Goal: Task Accomplishment & Management: Manage account settings

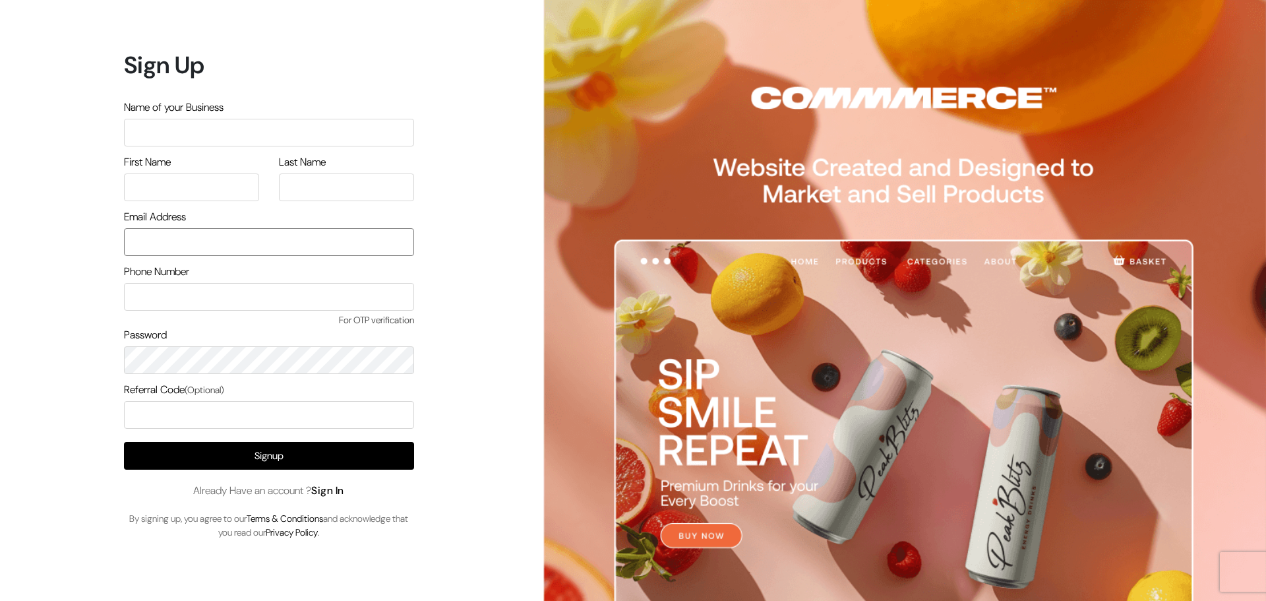
type input "[EMAIL_ADDRESS][DOMAIN_NAME]"
click at [336, 483] on link "Sign In" at bounding box center [327, 490] width 33 height 14
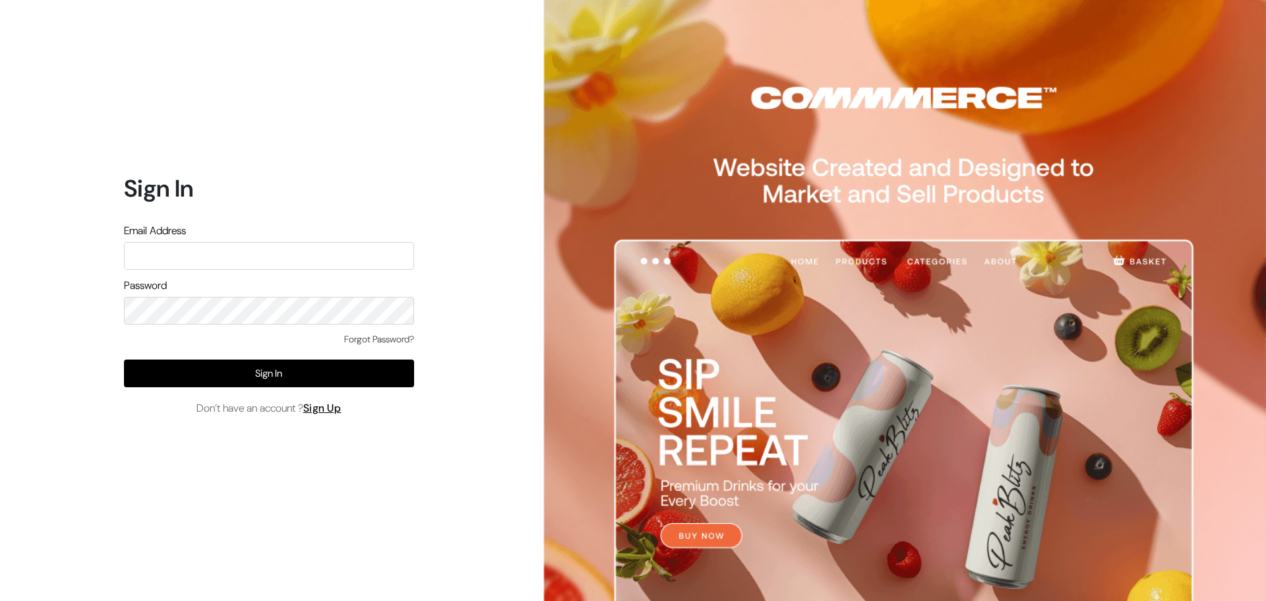
type input "[EMAIL_ADDRESS][DOMAIN_NAME]"
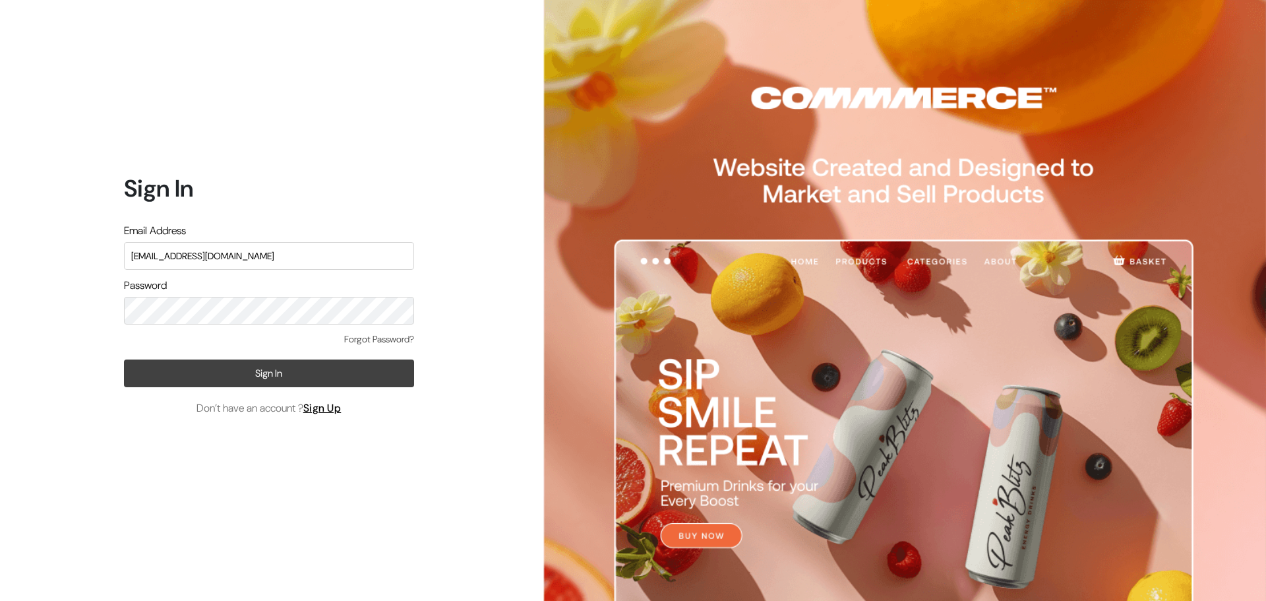
click at [158, 367] on button "Sign In" at bounding box center [269, 373] width 290 height 28
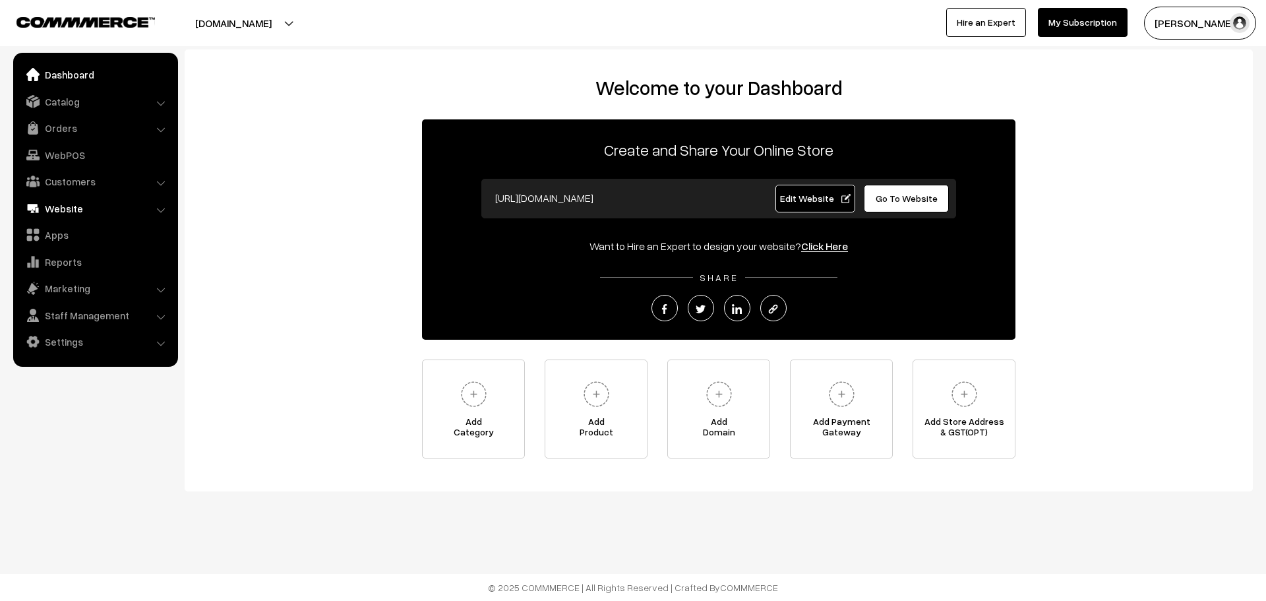
click at [85, 203] on link "Website" at bounding box center [94, 209] width 157 height 24
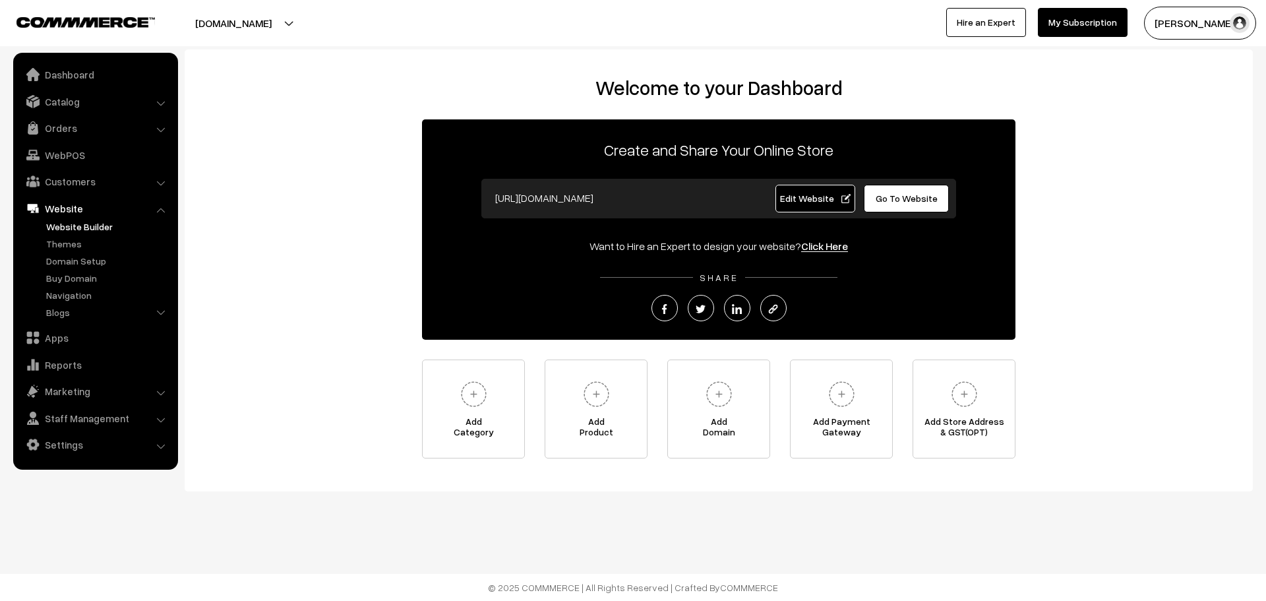
click at [78, 228] on link "Website Builder" at bounding box center [108, 227] width 131 height 14
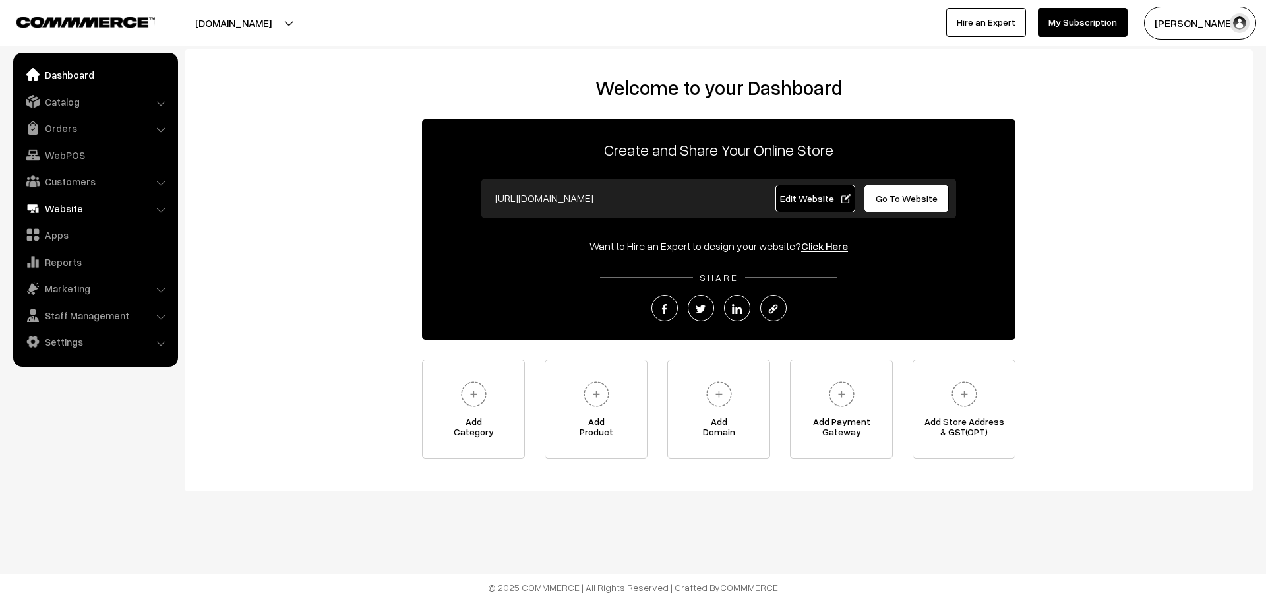
click at [77, 204] on link "Website" at bounding box center [94, 209] width 157 height 24
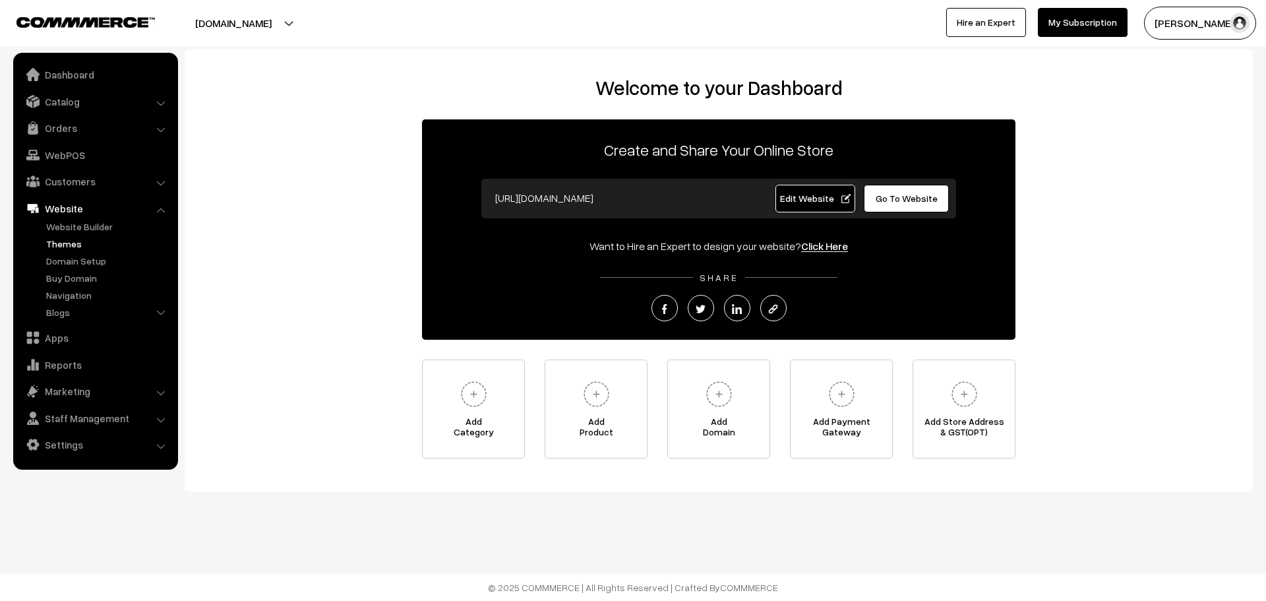
click at [63, 249] on link "Themes" at bounding box center [108, 244] width 131 height 14
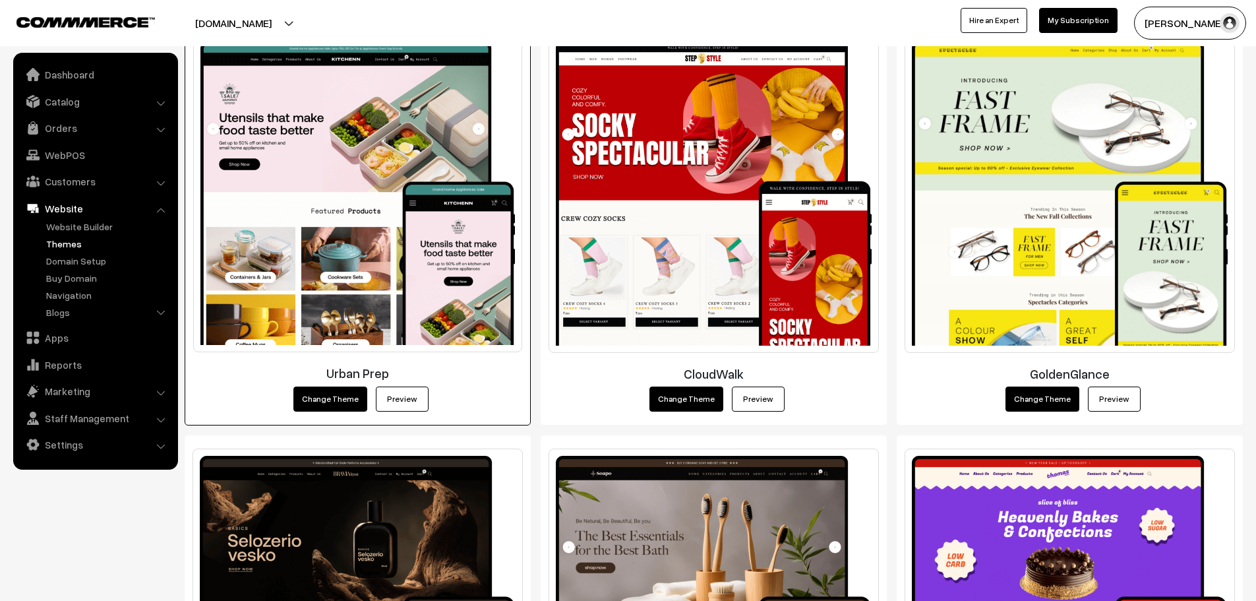
scroll to position [659, 0]
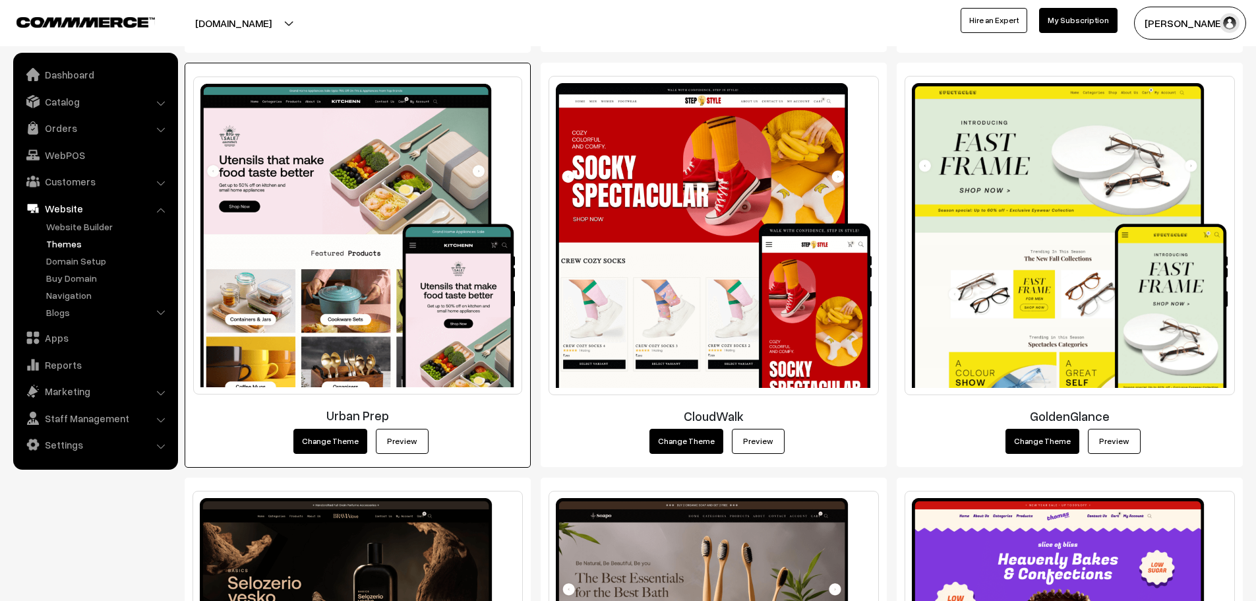
click at [402, 441] on link "Preview" at bounding box center [402, 441] width 53 height 25
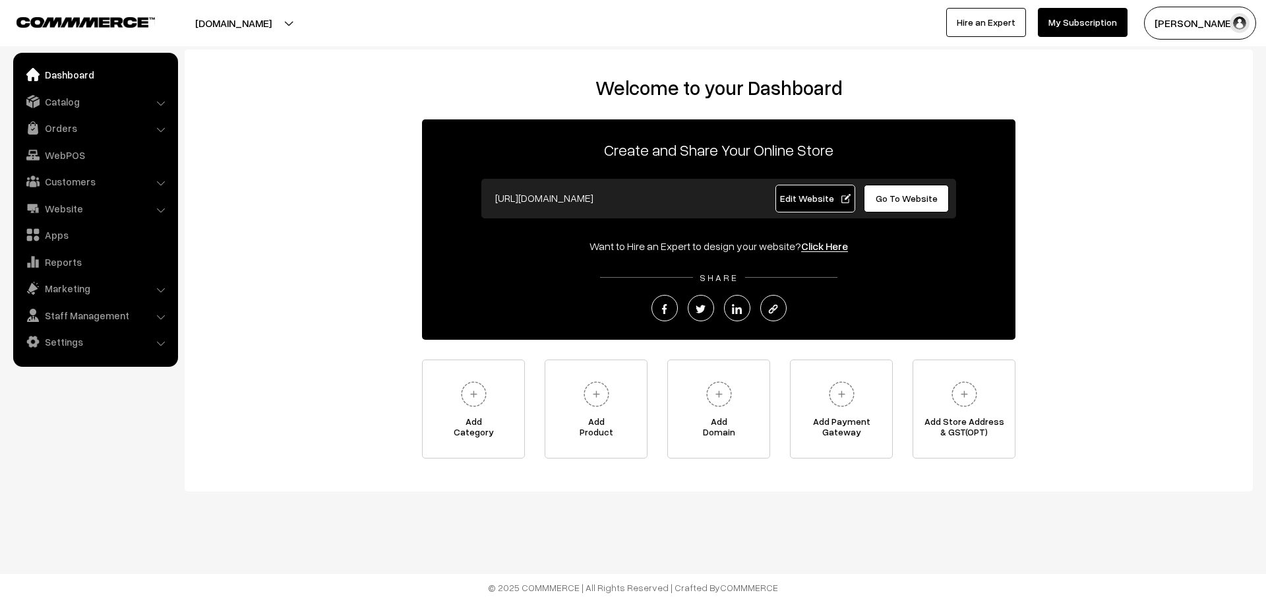
click at [893, 203] on span "Go To Website" at bounding box center [907, 198] width 62 height 11
click at [124, 208] on link "Website" at bounding box center [94, 209] width 157 height 24
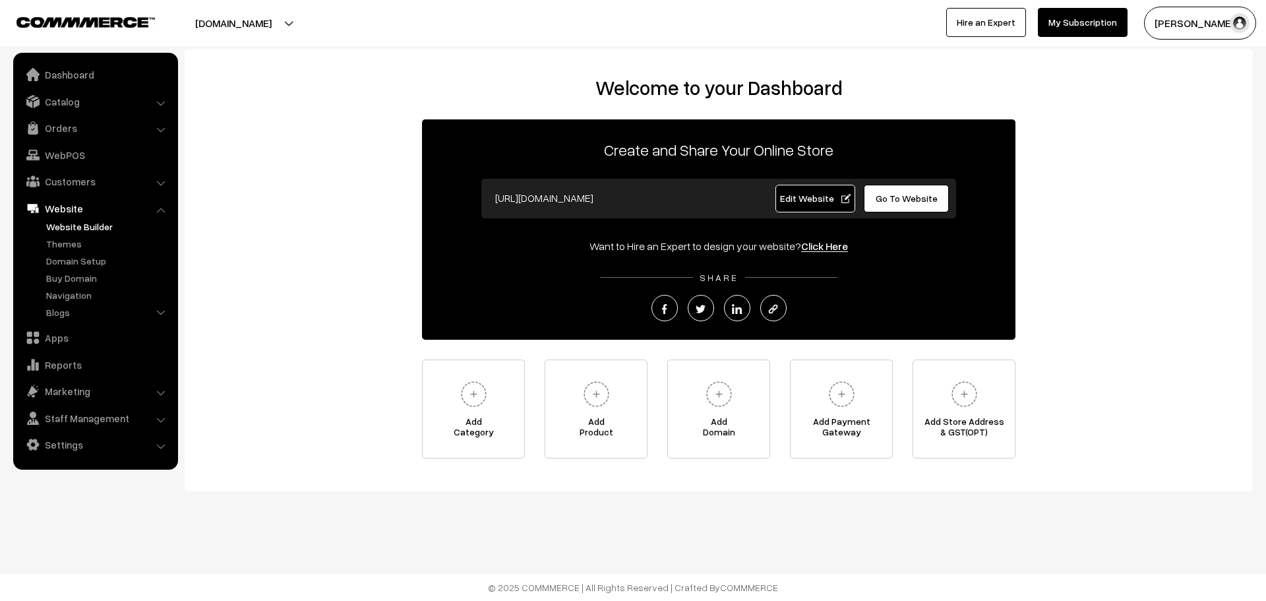
click at [90, 231] on link "Website Builder" at bounding box center [108, 227] width 131 height 14
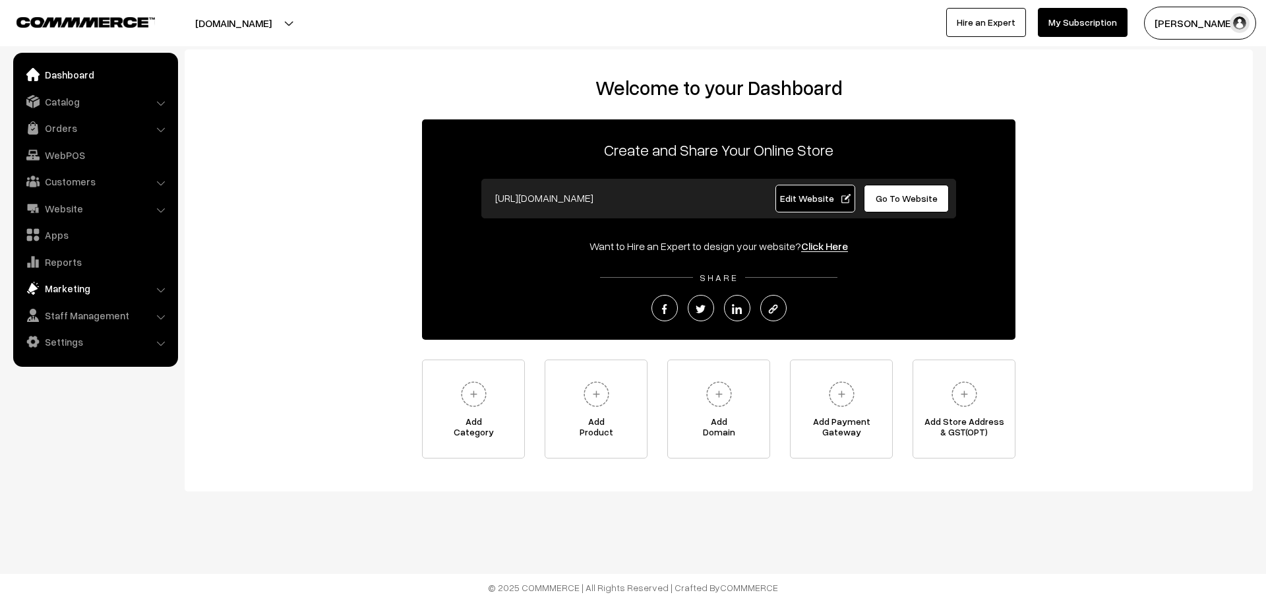
click at [76, 291] on link "Marketing" at bounding box center [94, 288] width 157 height 24
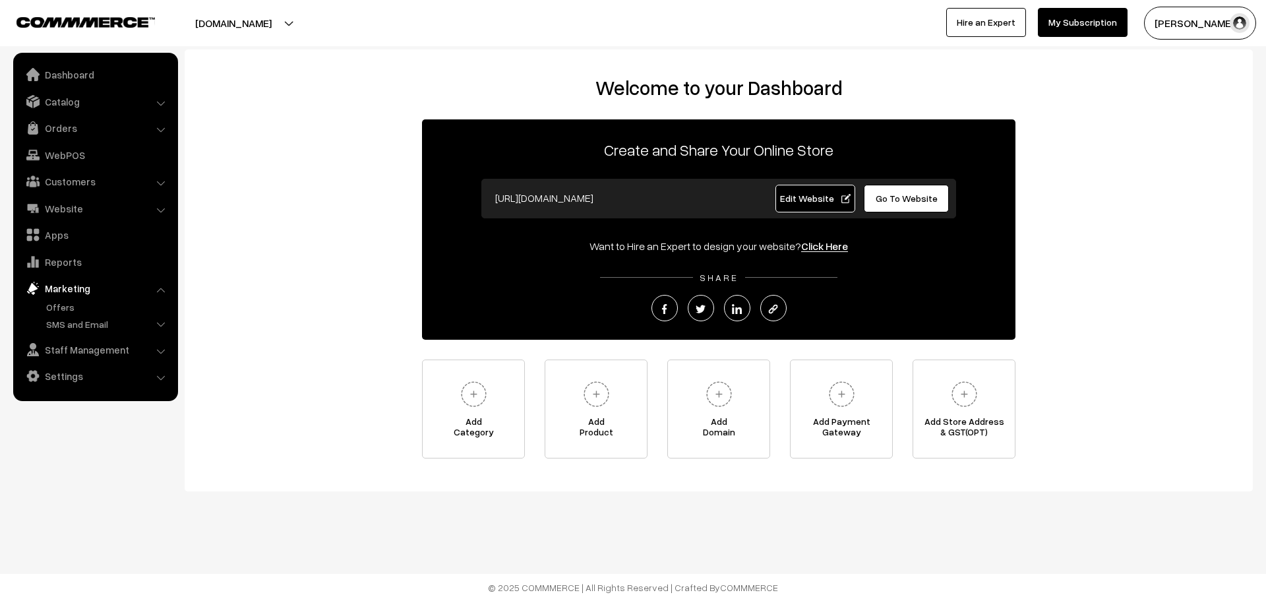
click at [76, 291] on link "Marketing" at bounding box center [94, 288] width 157 height 24
click at [79, 386] on link "Settings" at bounding box center [94, 376] width 157 height 24
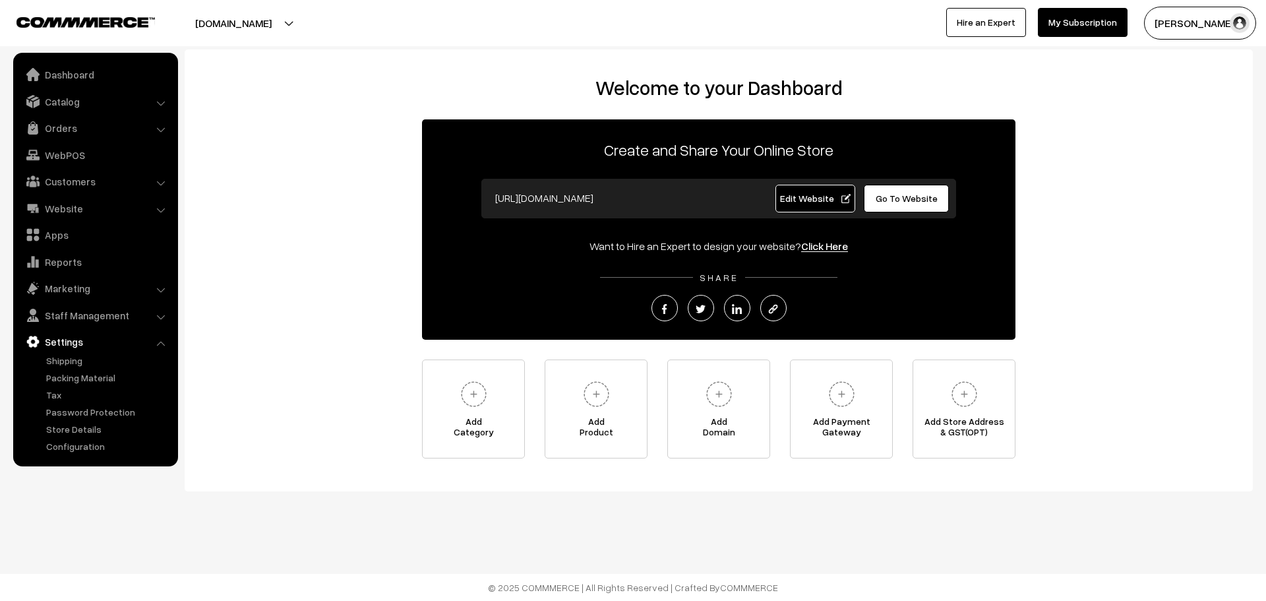
click at [1199, 19] on button "[PERSON_NAME]" at bounding box center [1200, 23] width 112 height 33
click at [1177, 60] on link "My Profile" at bounding box center [1200, 63] width 112 height 29
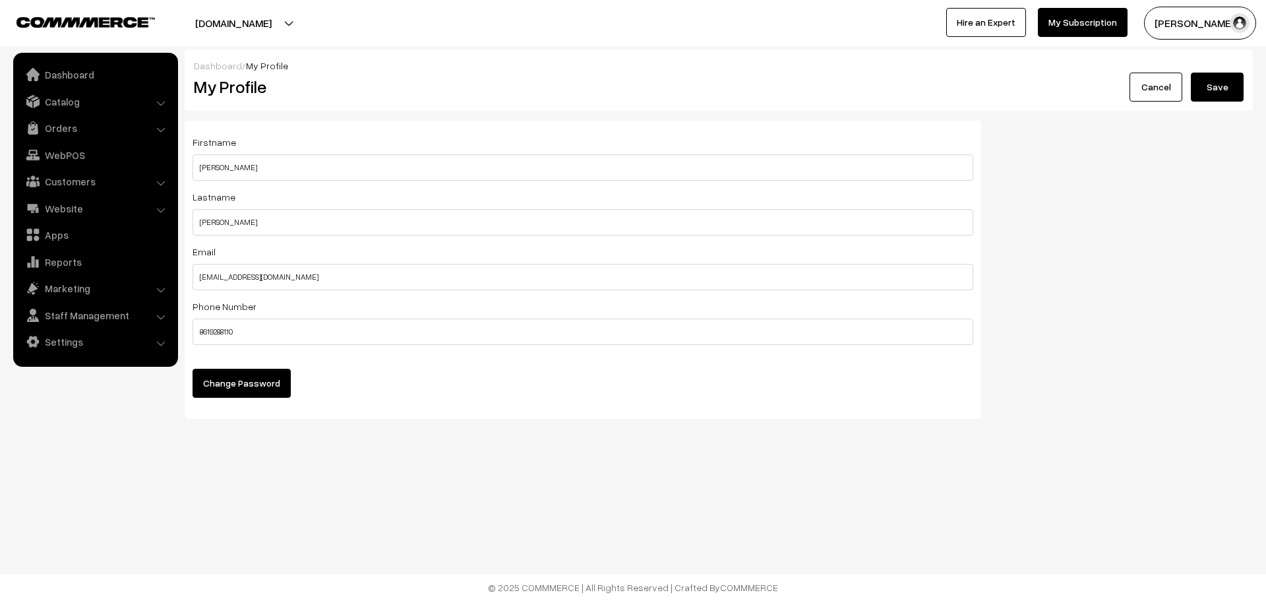
click at [1206, 22] on button "[PERSON_NAME]" at bounding box center [1200, 23] width 112 height 33
click at [259, 22] on button "jwvogue.com" at bounding box center [233, 23] width 169 height 33
click at [224, 86] on link "Create New Store" at bounding box center [241, 92] width 106 height 29
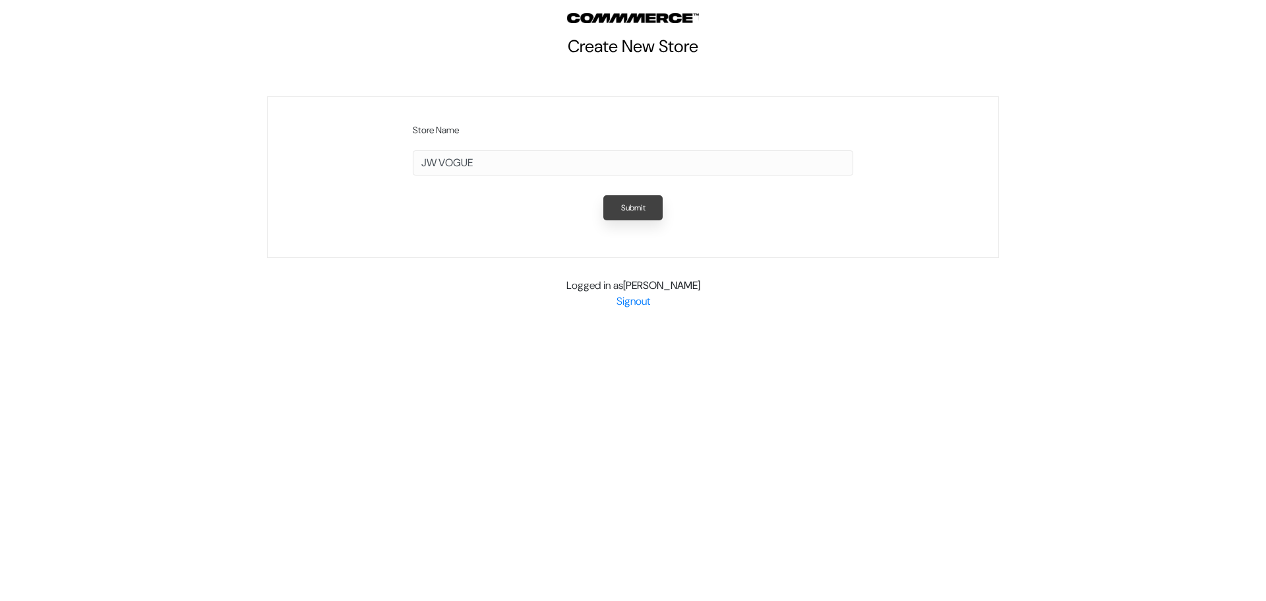
type input "JW VOGUE"
click at [625, 218] on button "Submit" at bounding box center [632, 207] width 59 height 25
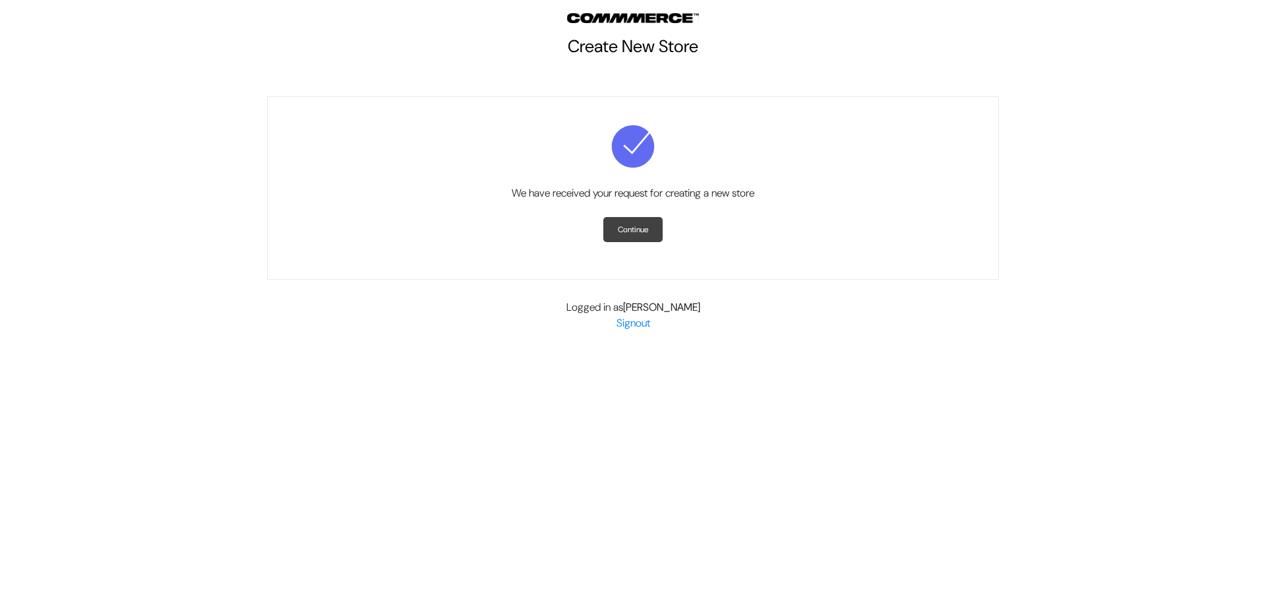
click at [627, 233] on link "Continue" at bounding box center [632, 229] width 59 height 25
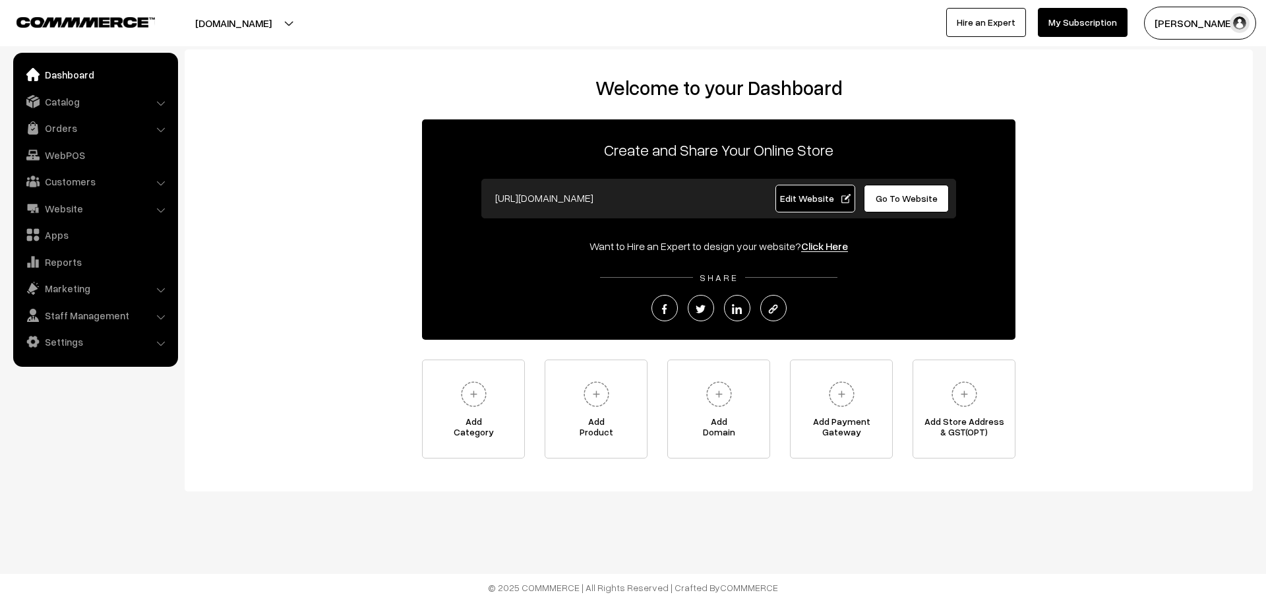
click at [916, 190] on link "Go To Website" at bounding box center [906, 199] width 85 height 28
click at [914, 197] on span "Go To Website" at bounding box center [907, 198] width 62 height 11
click at [645, 200] on input "[URL][DOMAIN_NAME]" at bounding box center [619, 198] width 261 height 26
click at [807, 201] on span "Edit Website" at bounding box center [815, 198] width 71 height 11
click at [110, 200] on link "Website" at bounding box center [94, 209] width 157 height 24
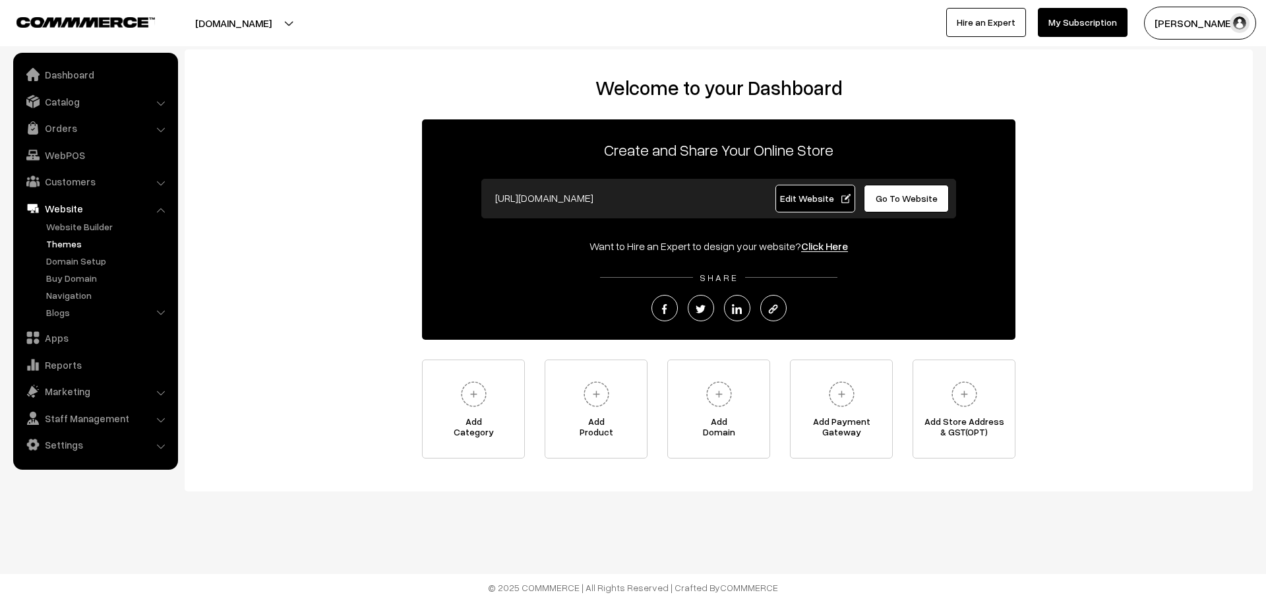
click at [87, 239] on link "Themes" at bounding box center [108, 244] width 131 height 14
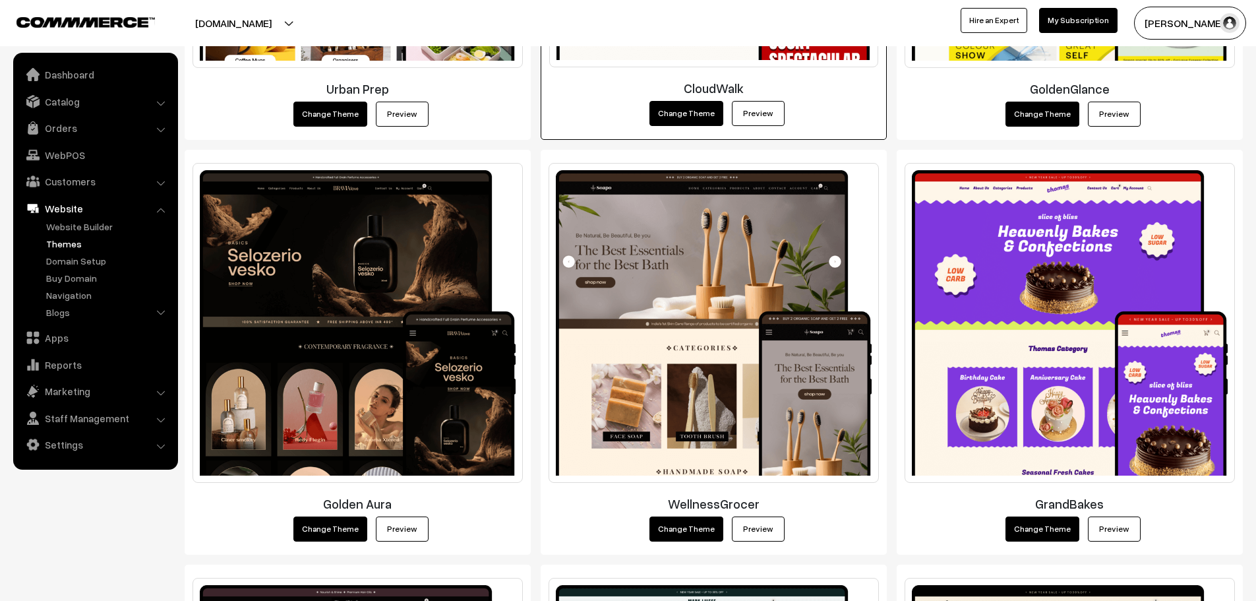
scroll to position [989, 0]
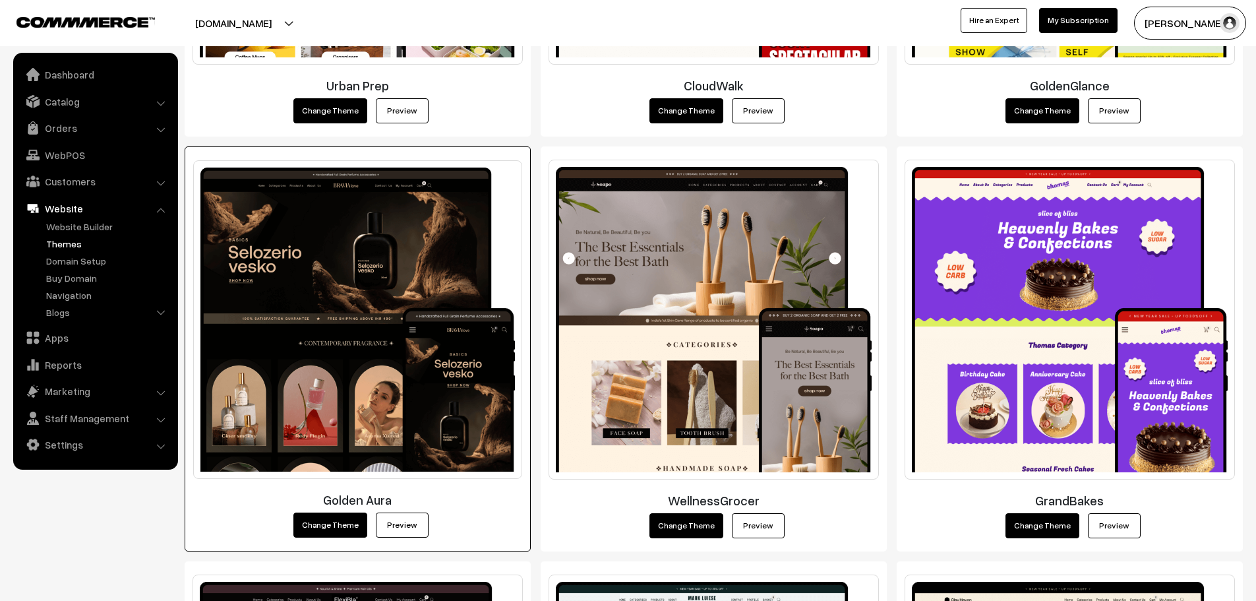
click at [433, 382] on img at bounding box center [357, 319] width 329 height 319
click at [410, 522] on link "Preview" at bounding box center [402, 524] width 53 height 25
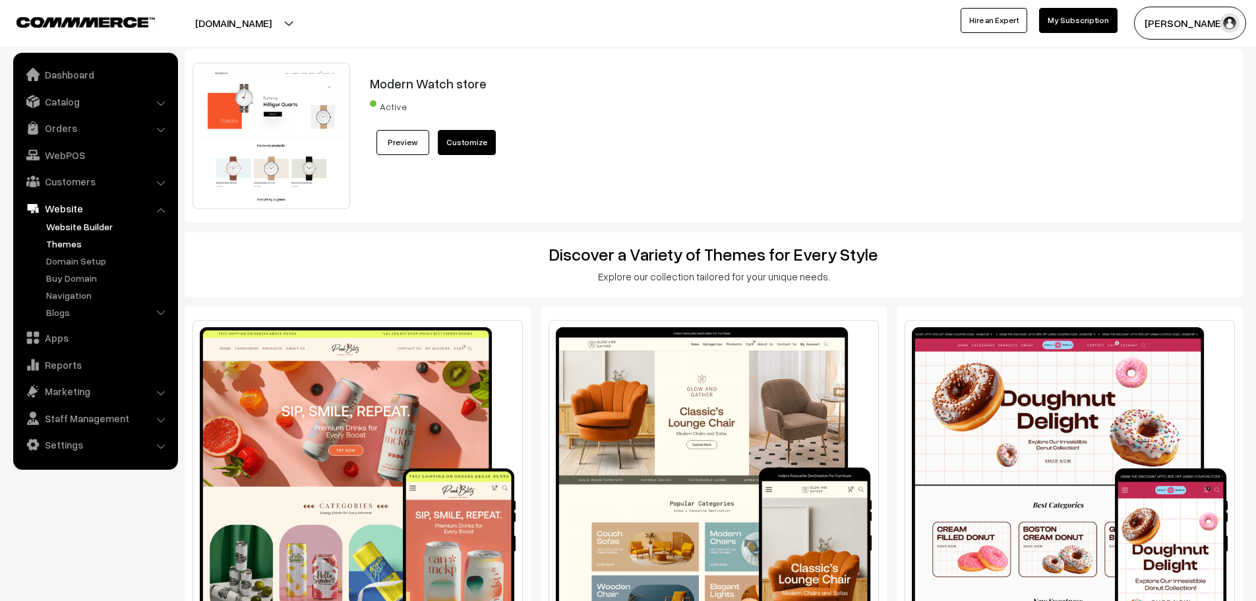
click at [69, 225] on link "Website Builder" at bounding box center [108, 227] width 131 height 14
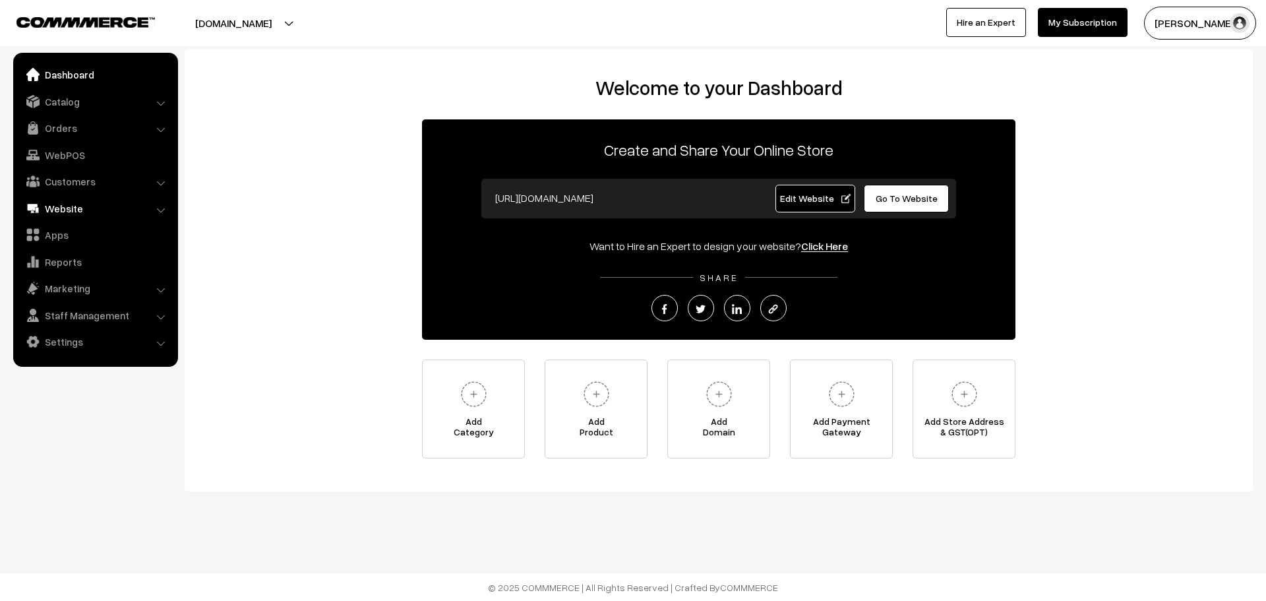
click at [78, 211] on link "Website" at bounding box center [94, 209] width 157 height 24
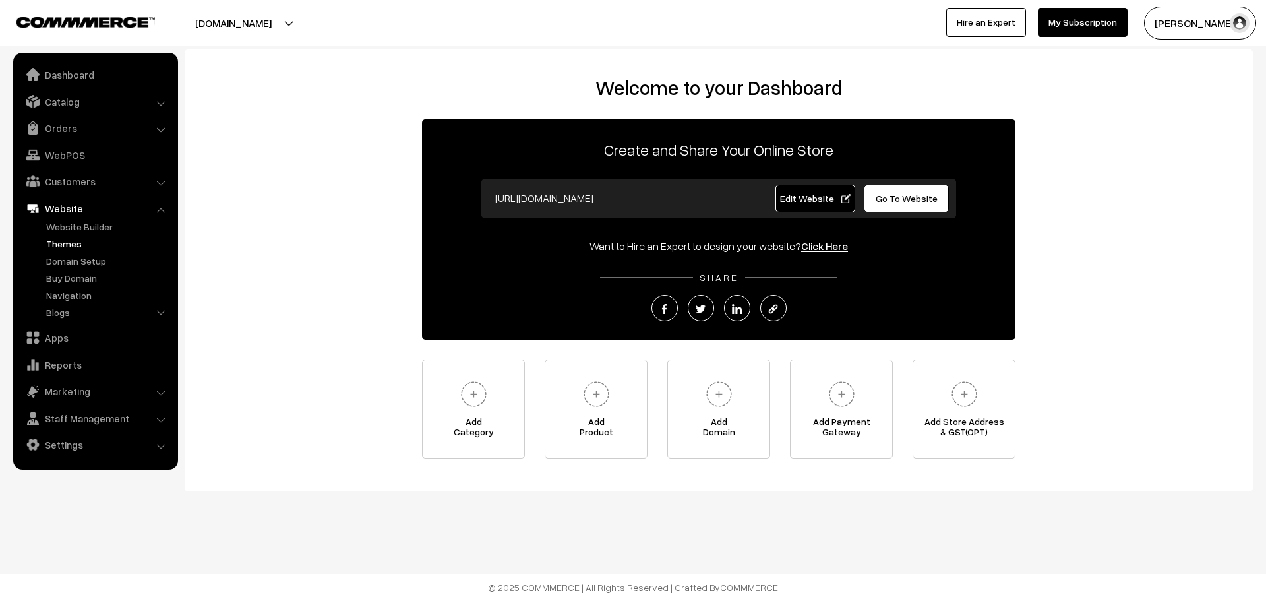
click at [67, 244] on link "Themes" at bounding box center [108, 244] width 131 height 14
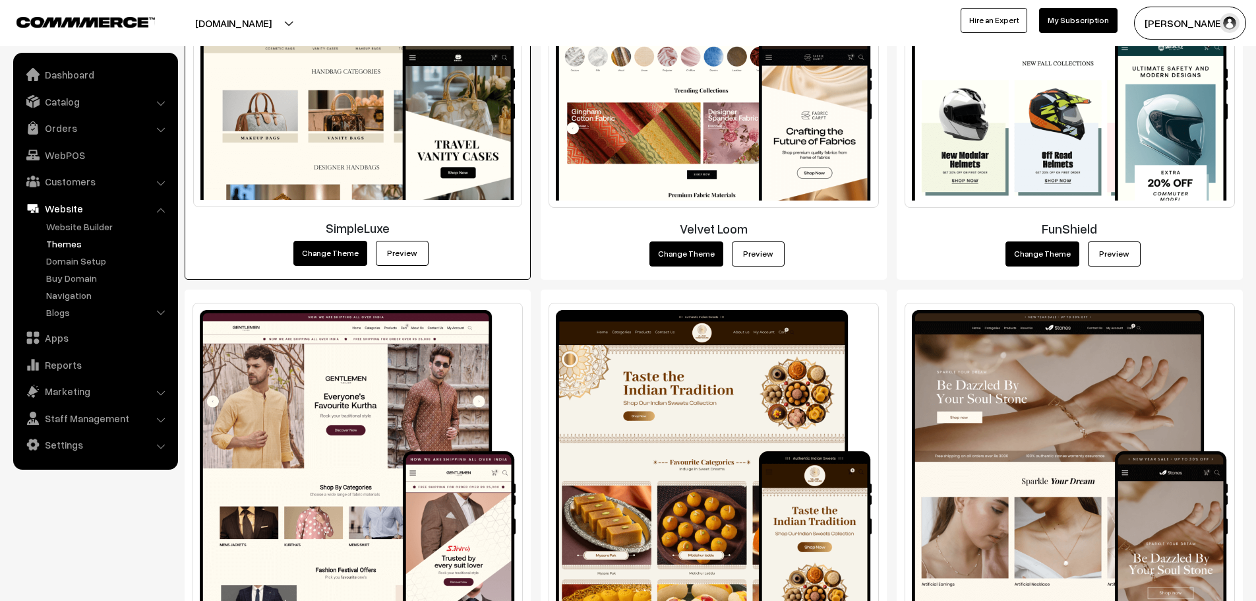
scroll to position [1911, 0]
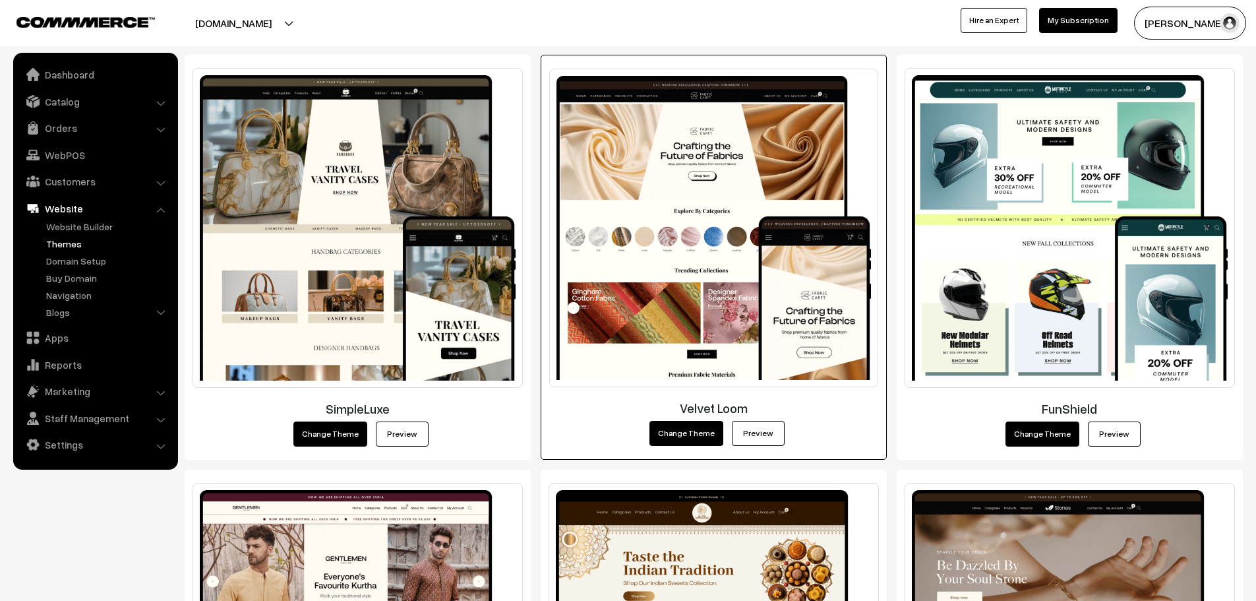
click at [749, 426] on link "Preview" at bounding box center [758, 433] width 53 height 25
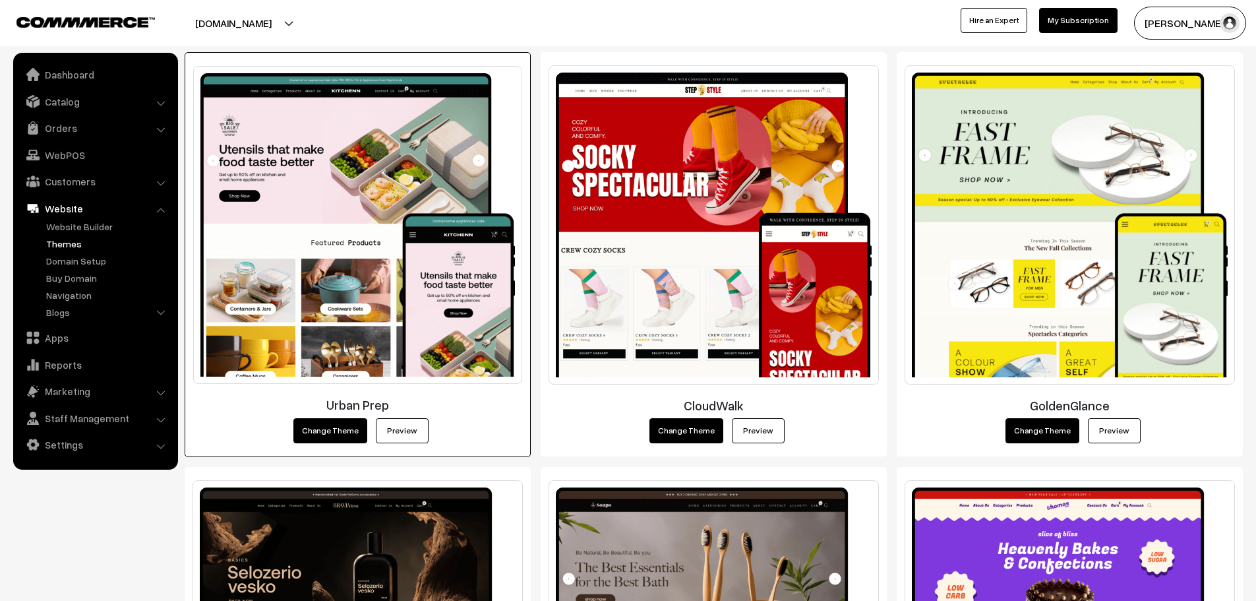
scroll to position [660, 0]
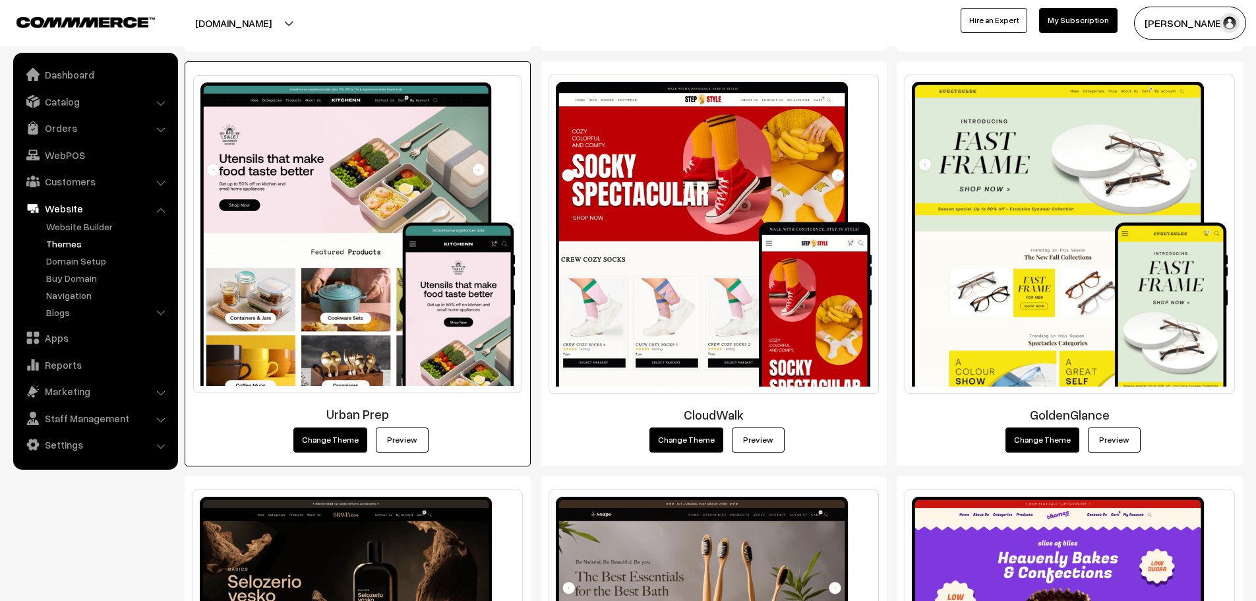
click at [392, 437] on link "Preview" at bounding box center [402, 439] width 53 height 25
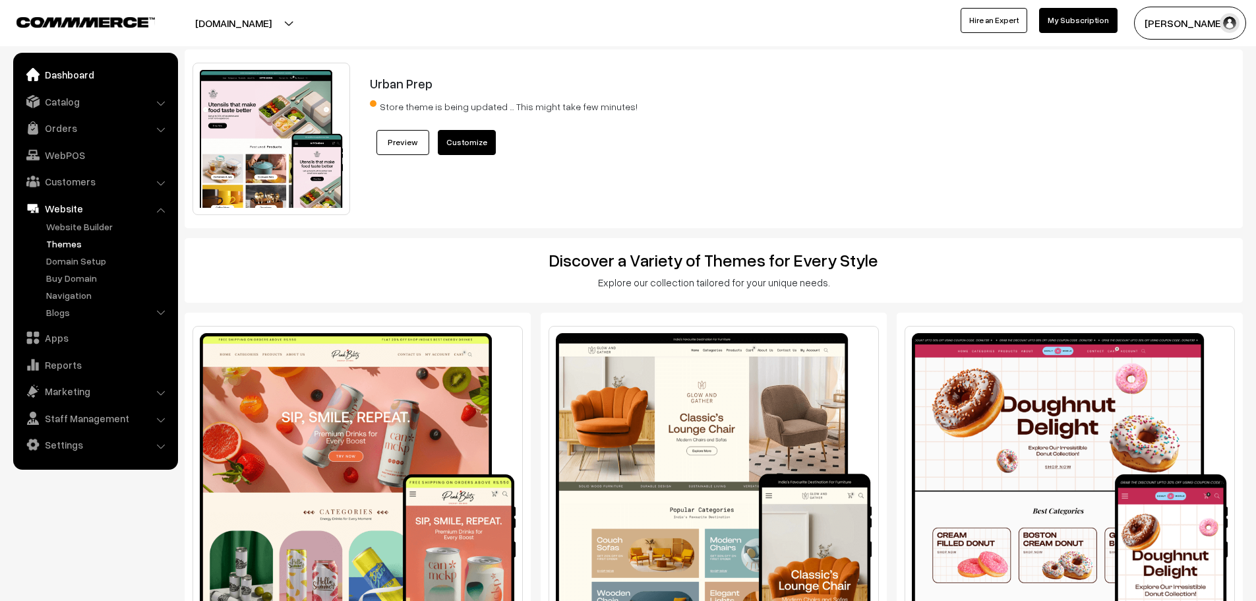
click at [61, 73] on link "Dashboard" at bounding box center [94, 75] width 157 height 24
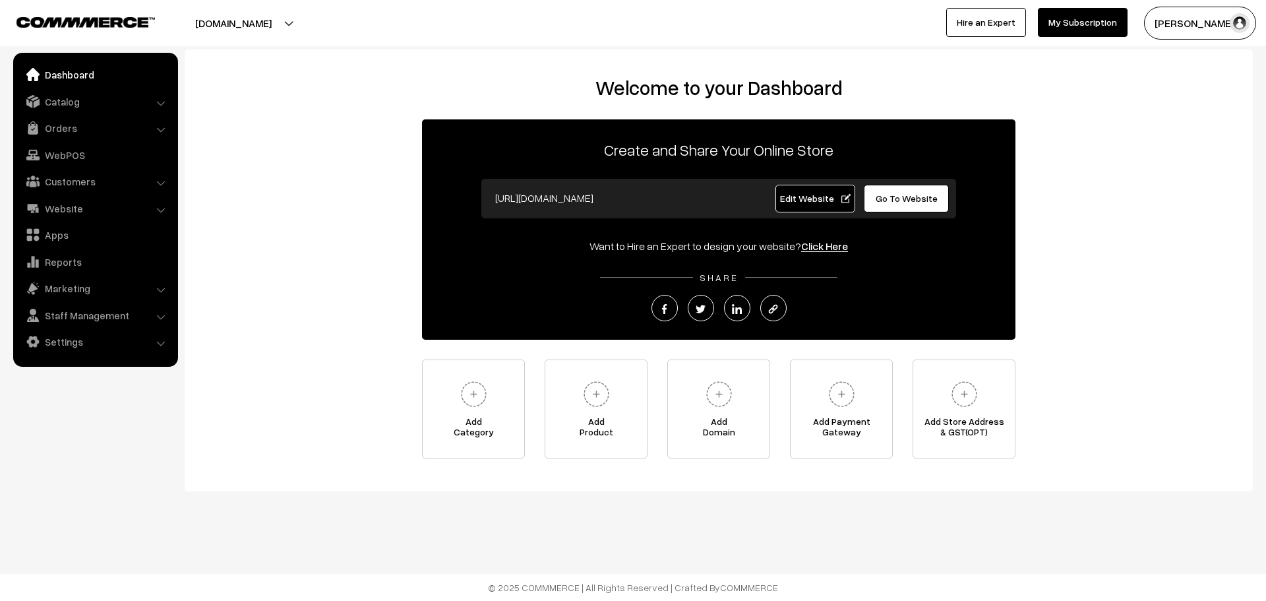
click at [875, 199] on link "Go To Website" at bounding box center [906, 199] width 85 height 28
click at [75, 211] on link "Website" at bounding box center [94, 209] width 157 height 24
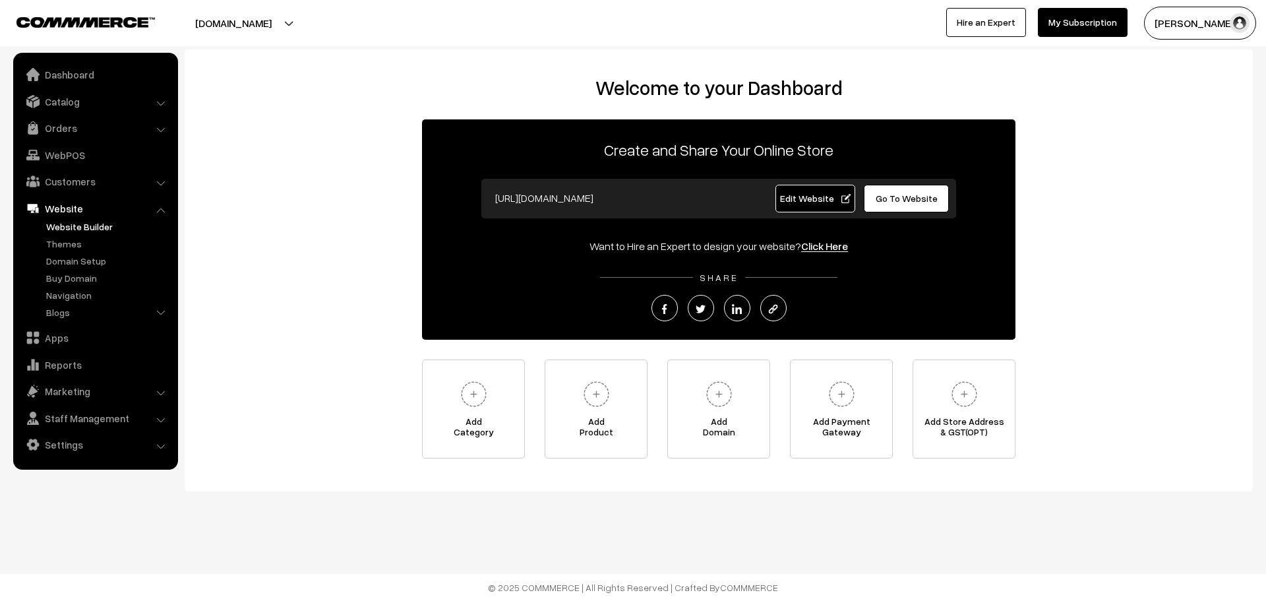
click at [75, 232] on link "Website Builder" at bounding box center [108, 227] width 131 height 14
